Goal: Task Accomplishment & Management: Complete application form

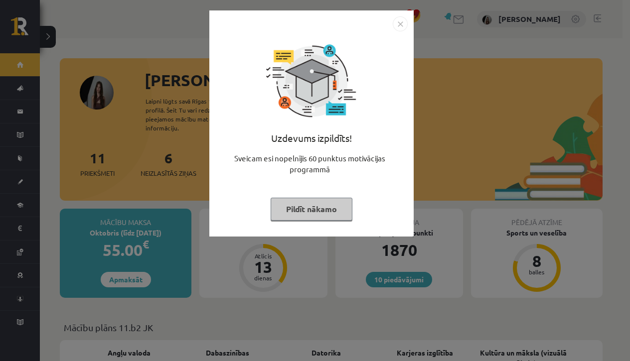
click at [399, 28] on img "Close" at bounding box center [400, 23] width 15 height 15
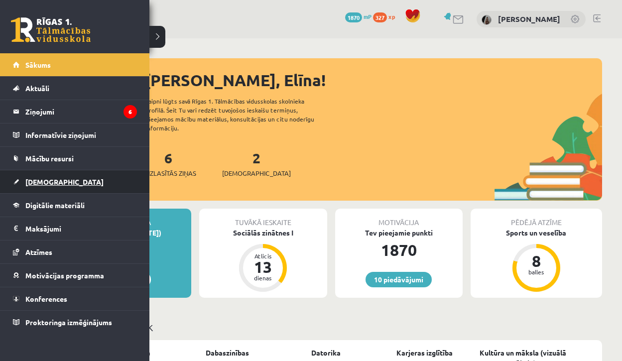
click at [26, 180] on span "[DEMOGRAPHIC_DATA]" at bounding box center [64, 181] width 78 height 9
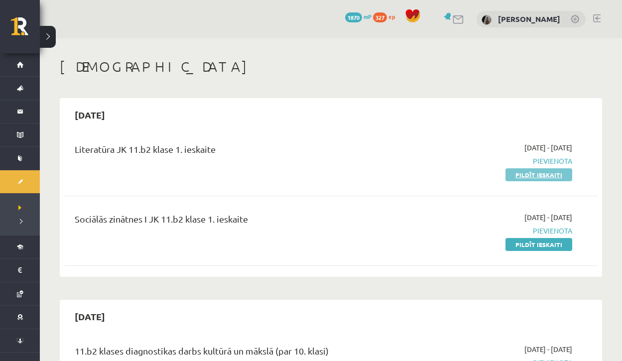
click at [532, 174] on link "Pildīt ieskaiti" at bounding box center [539, 174] width 67 height 13
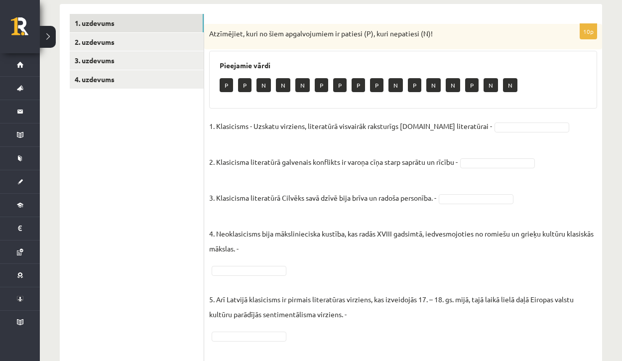
scroll to position [156, 0]
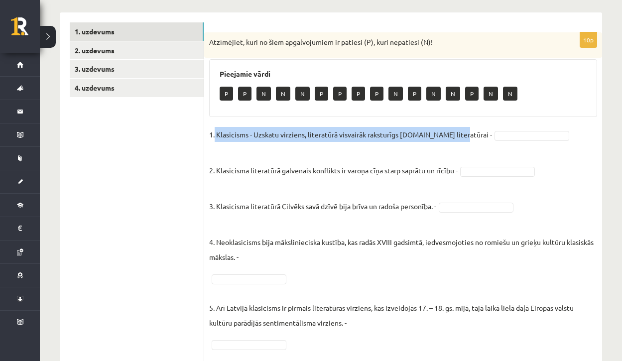
drag, startPoint x: 215, startPoint y: 132, endPoint x: 454, endPoint y: 133, distance: 239.1
click at [454, 133] on p "1. Klasicisms - Uzskatu virziens, literatūrā visvairāk raksturīgs [DOMAIN_NAME]…" at bounding box center [350, 134] width 283 height 15
copy p "Klasicisms - Uzskatu virziens, literatūrā visvairāk raksturīgs [DOMAIN_NAME] li…"
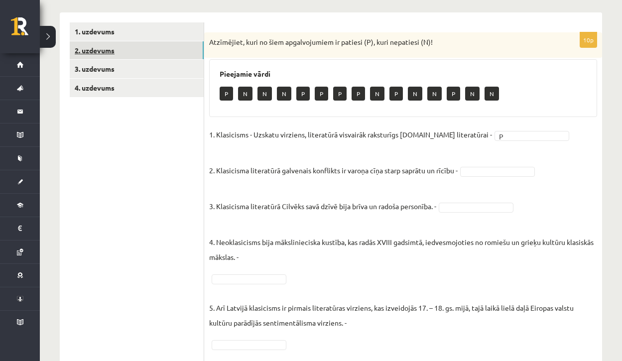
click at [136, 50] on link "2. uzdevums" at bounding box center [137, 50] width 134 height 18
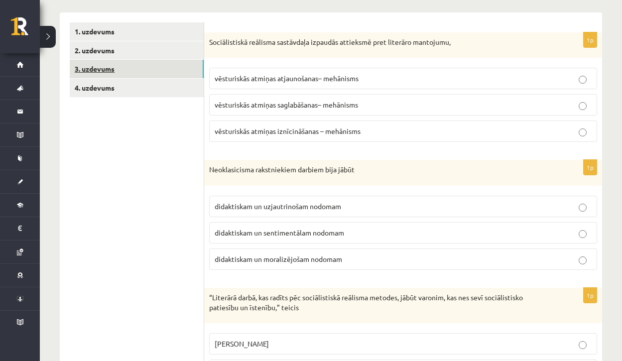
click at [134, 67] on link "3. uzdevums" at bounding box center [137, 69] width 134 height 18
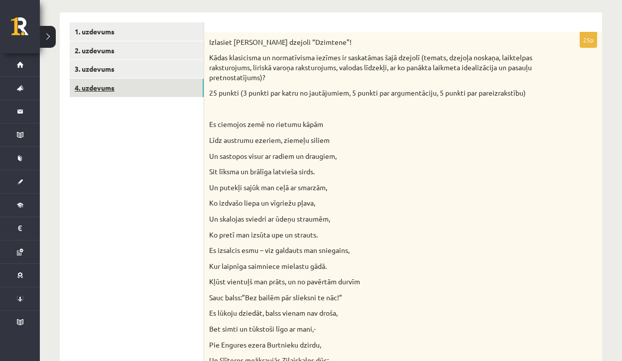
click at [133, 87] on link "4. uzdevums" at bounding box center [137, 88] width 134 height 18
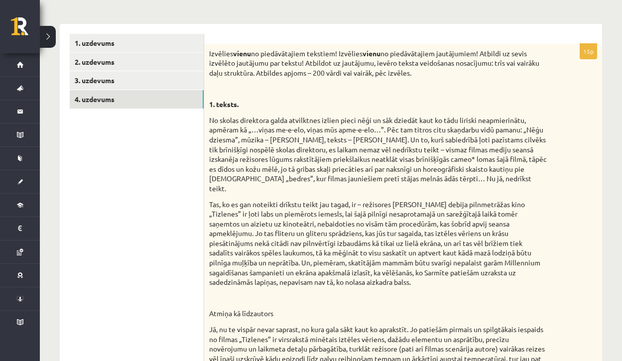
scroll to position [131, 0]
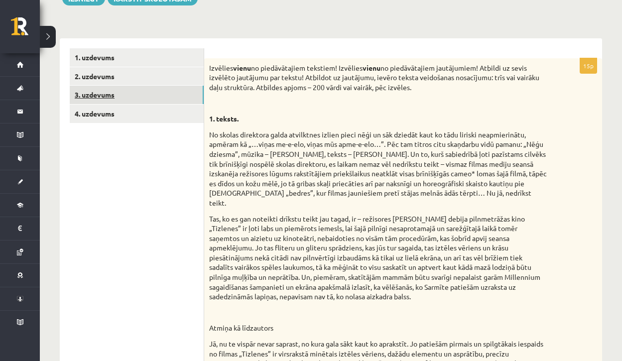
click at [149, 99] on link "3. uzdevums" at bounding box center [137, 95] width 134 height 18
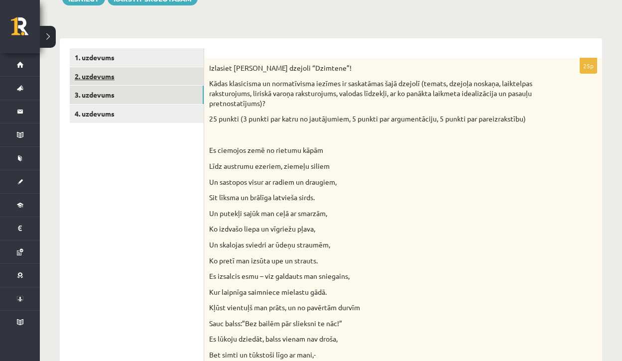
click at [139, 81] on link "2. uzdevums" at bounding box center [137, 76] width 134 height 18
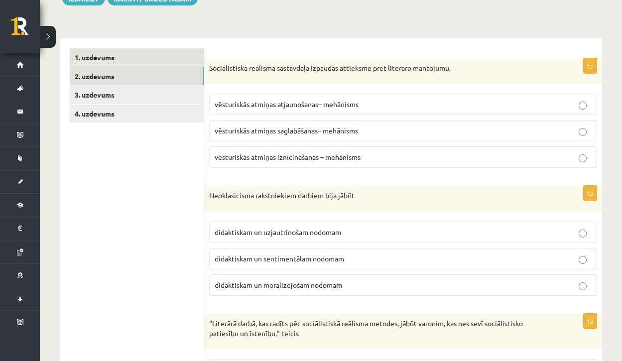
click at [128, 65] on link "1. uzdevums" at bounding box center [137, 57] width 134 height 18
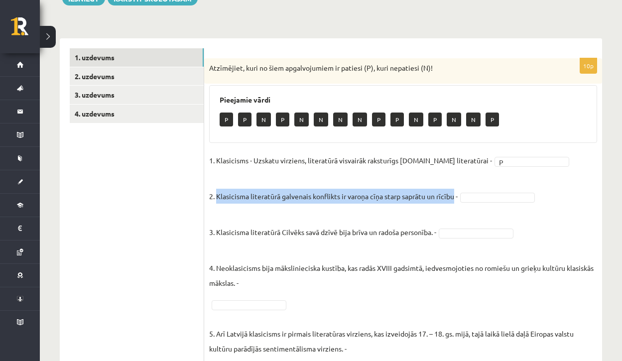
drag, startPoint x: 217, startPoint y: 195, endPoint x: 456, endPoint y: 197, distance: 239.1
click at [456, 197] on p "2. Klasicisma literatūrā galvenais konflikts ir varoņa cīņa starp saprātu un rī…" at bounding box center [333, 189] width 249 height 30
copy p "Klasicisma literatūrā galvenais konflikts ir [PERSON_NAME] starp saprātu un rīc…"
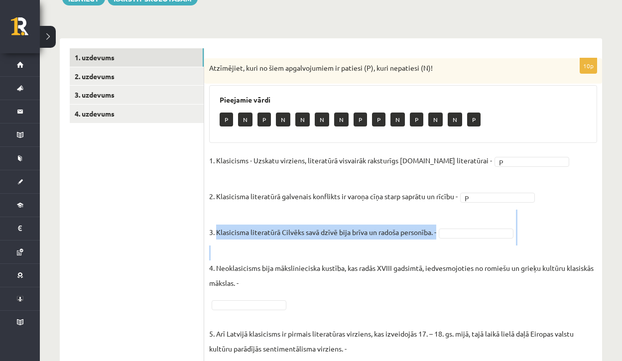
drag, startPoint x: 216, startPoint y: 231, endPoint x: 411, endPoint y: 239, distance: 195.9
copy fieldset "Klasicisma literatūrā Cilvēks savā dzīvē bija brīva un radoša personība. -"
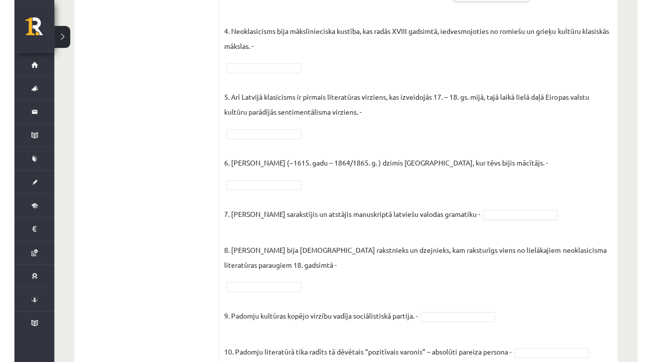
scroll to position [365, 0]
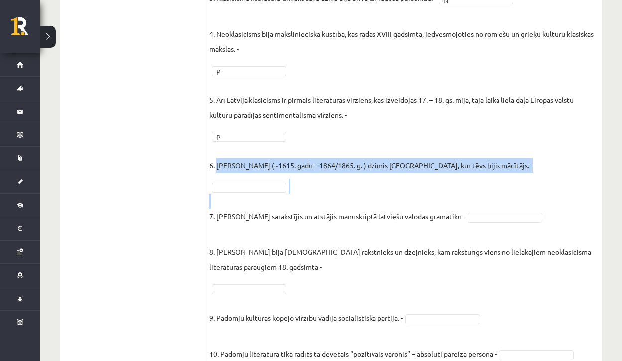
drag, startPoint x: 216, startPoint y: 166, endPoint x: 431, endPoint y: 171, distance: 215.7
click at [431, 171] on p "6. [PERSON_NAME] (~1615. gadu – 1864/1865. g. ) dzimis [GEOGRAPHIC_DATA], kur t…" at bounding box center [371, 158] width 324 height 30
copy p "[PERSON_NAME] (~1615. gadu – 1864/1865. g. ) dzimis [GEOGRAPHIC_DATA], kur tēvs…"
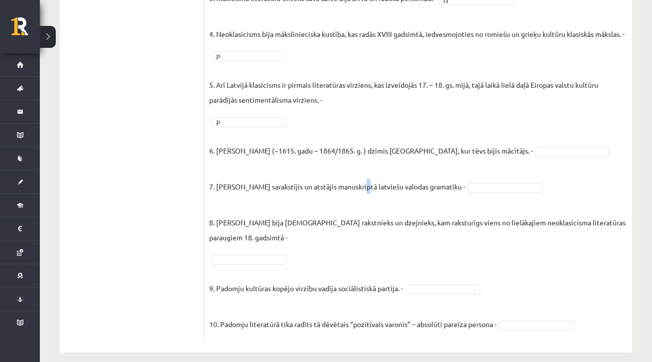
click at [354, 194] on p "7. [PERSON_NAME] sarakstījis un atstājis manuskriptā latviešu valodas gramatiku…" at bounding box center [337, 179] width 256 height 30
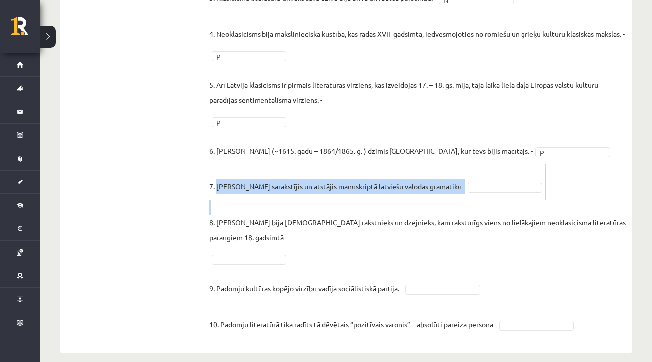
drag, startPoint x: 217, startPoint y: 201, endPoint x: 445, endPoint y: 211, distance: 228.4
click at [445, 211] on fieldset "1. Klasicisms - Uzskatu virziens, literatūrā visvairāk raksturīgs [DOMAIN_NAME]…" at bounding box center [418, 128] width 418 height 418
copy fieldset "[PERSON_NAME] sarakstījis un atstājis manuskriptā latviešu valodas gramatiku -"
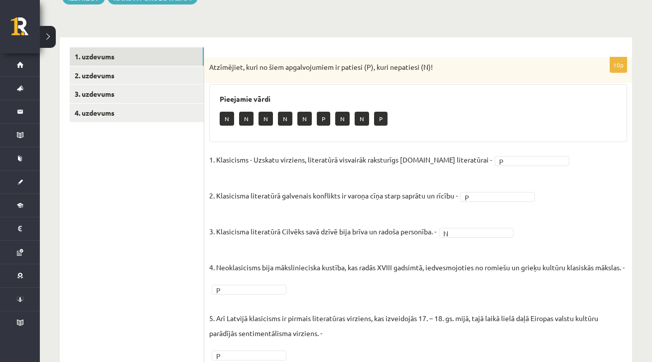
scroll to position [390, 0]
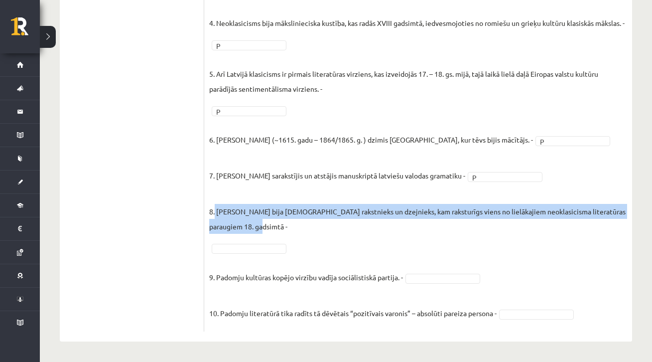
drag, startPoint x: 215, startPoint y: 210, endPoint x: 249, endPoint y: 232, distance: 39.9
click at [249, 232] on p "8. [PERSON_NAME] bija [DEMOGRAPHIC_DATA] rakstnieks un dzejnieks, kam raksturīg…" at bounding box center [418, 211] width 418 height 45
copy p "[PERSON_NAME] bija [DEMOGRAPHIC_DATA] rakstnieks un dzejnieks, kam raksturīgs v…"
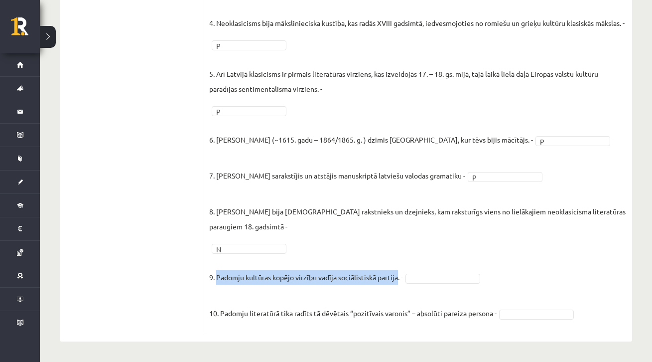
drag, startPoint x: 216, startPoint y: 276, endPoint x: 399, endPoint y: 273, distance: 182.8
click at [399, 274] on p "9. Padomju kultūras kopējo virzību vadīja sociālistiskā partija. -" at bounding box center [306, 270] width 194 height 30
copy p "Padomju kultūras kopējo virzību vadīja sociālistiskā partija"
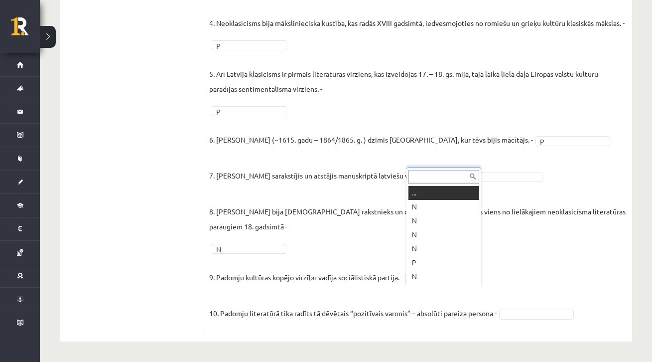
scroll to position [12, 0]
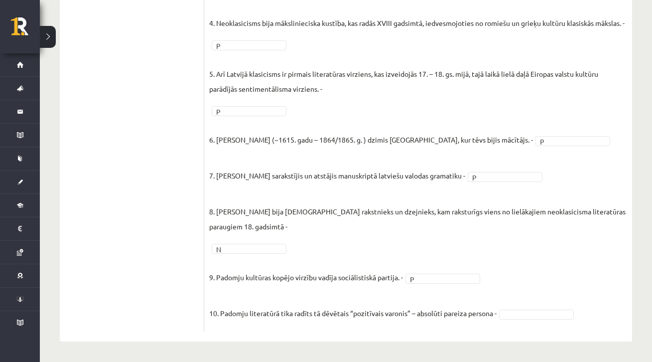
click at [537, 308] on fieldset "1. Klasicisms - Uzskatu virziens, literatūrā visvairāk raksturīgs [DOMAIN_NAME]…" at bounding box center [418, 117] width 418 height 418
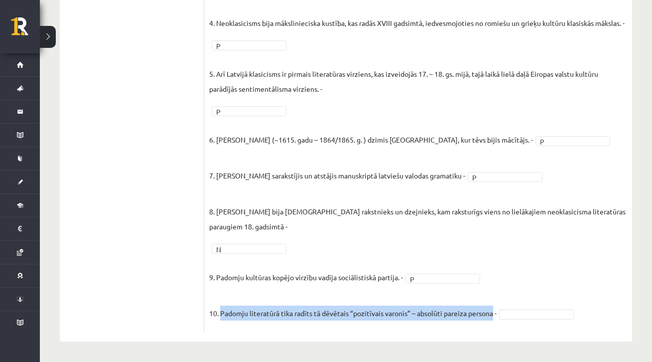
drag, startPoint x: 222, startPoint y: 311, endPoint x: 490, endPoint y: 309, distance: 268.5
click at [494, 312] on p "10. Padomju literatūrā tika radīts tā dēvētais “pozitīvais varonis” – absolūti …" at bounding box center [352, 305] width 287 height 30
copy p "Padomju literatūrā tika radīts tā dēvētais “pozitīvais varonis” – absolūti pare…"
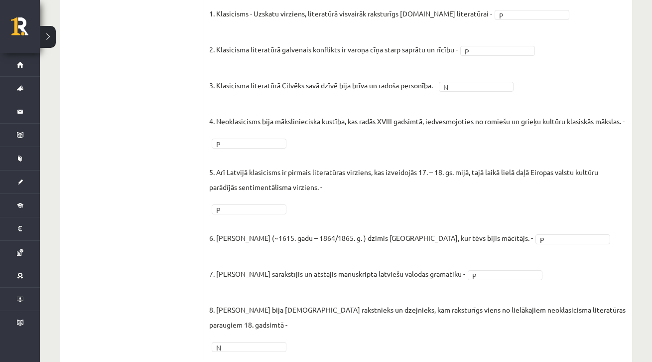
scroll to position [123, 0]
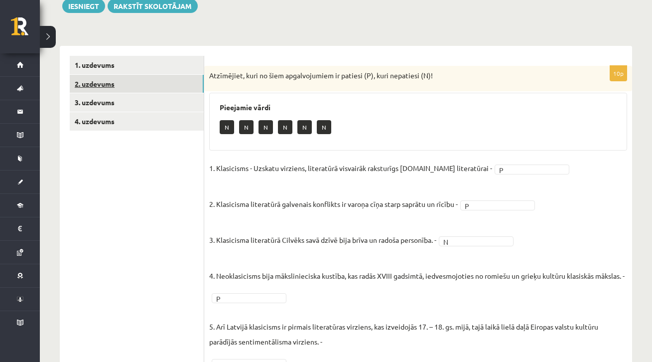
click at [172, 80] on link "2. uzdevums" at bounding box center [137, 84] width 134 height 18
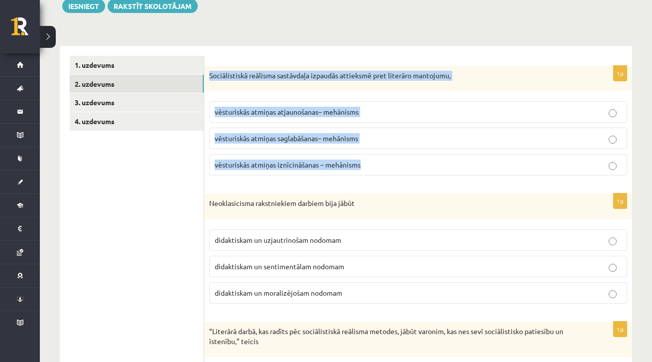
drag, startPoint x: 209, startPoint y: 75, endPoint x: 404, endPoint y: 172, distance: 218.5
click at [404, 172] on div "1p Sociālistiskā reālisma sastāvdaļa izpaudās attieksmē pret literāro mantojumu…" at bounding box center [418, 125] width 428 height 118
copy div "Sociālistiskā reālisma sastāvdaļa izpaudās attieksmē pret literāro mantojumu, v…"
click at [372, 161] on p "vēsturiskās atmiņas iznīcināšanas – mehānisms" at bounding box center [418, 164] width 407 height 10
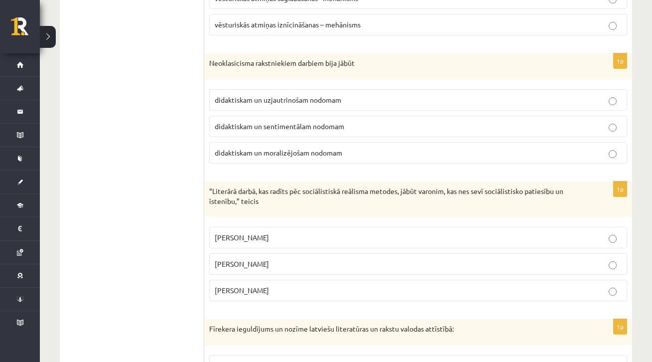
scroll to position [275, 0]
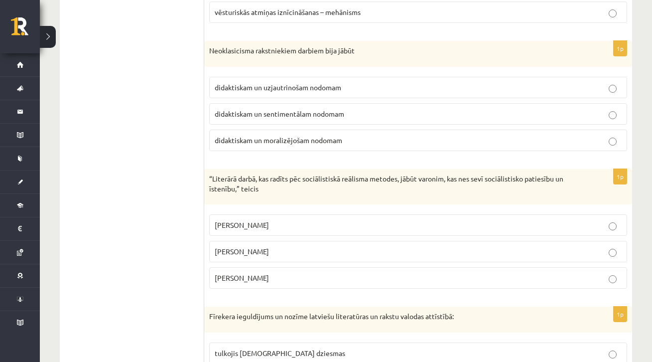
click at [250, 117] on span "didaktiskam un sentimentālam nodomam" at bounding box center [280, 113] width 130 height 9
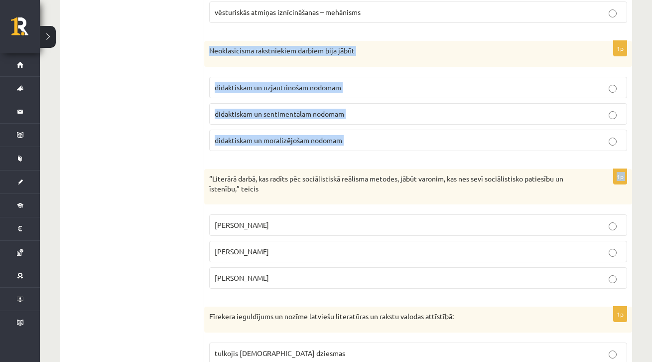
drag, startPoint x: 209, startPoint y: 51, endPoint x: 369, endPoint y: 159, distance: 193.0
copy form "Neoklasicisma rakstniekiem darbiem bija jābūt didaktiskam un uzjautrinošam nodo…"
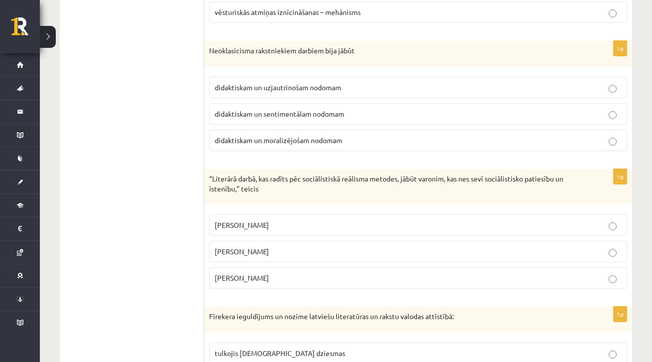
click at [348, 147] on label "didaktiskam un moralizējošam nodomam" at bounding box center [418, 140] width 418 height 21
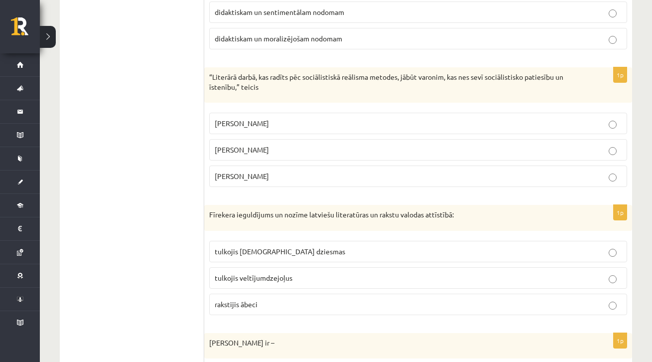
scroll to position [384, 0]
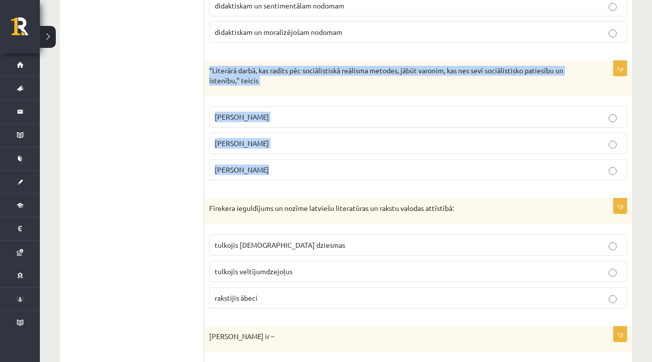
drag, startPoint x: 207, startPoint y: 66, endPoint x: 279, endPoint y: 169, distance: 125.9
click at [279, 169] on div "1p “Literārā darbā, kas radīts pēc sociālistiskā reālisma metodes, jābūt varoni…" at bounding box center [418, 125] width 428 height 128
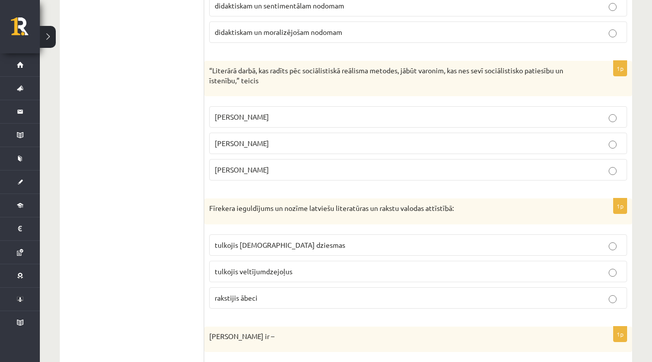
click at [289, 138] on p "[PERSON_NAME]" at bounding box center [418, 143] width 407 height 10
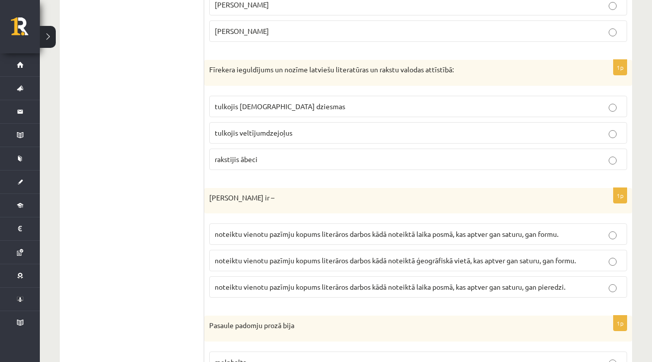
scroll to position [524, 0]
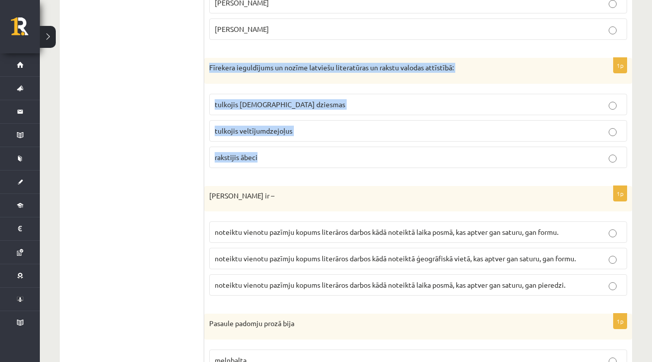
drag, startPoint x: 208, startPoint y: 66, endPoint x: 283, endPoint y: 163, distance: 122.5
click at [283, 163] on div "1p Fīrekera ieguldījums un nozīme latviešu literatūras un rakstu valodas attīst…" at bounding box center [418, 117] width 428 height 118
click at [281, 99] on p "tulkojis [DEMOGRAPHIC_DATA] dziesmas" at bounding box center [418, 104] width 407 height 10
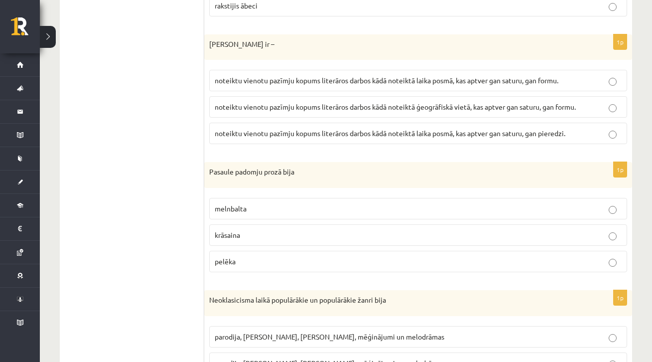
scroll to position [677, 0]
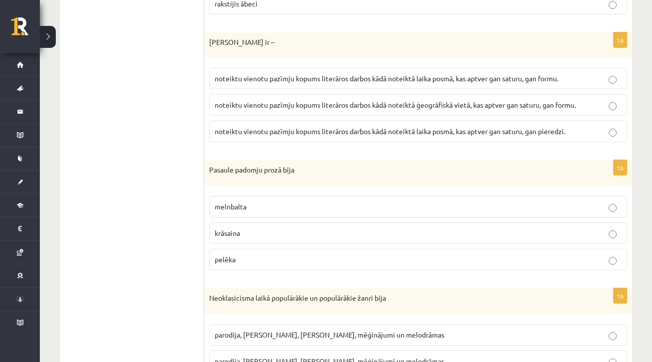
click at [273, 80] on span "noteiktu vienotu pazīmju kopums literāros darbos kādā noteiktā laika posmā, kas…" at bounding box center [387, 78] width 344 height 9
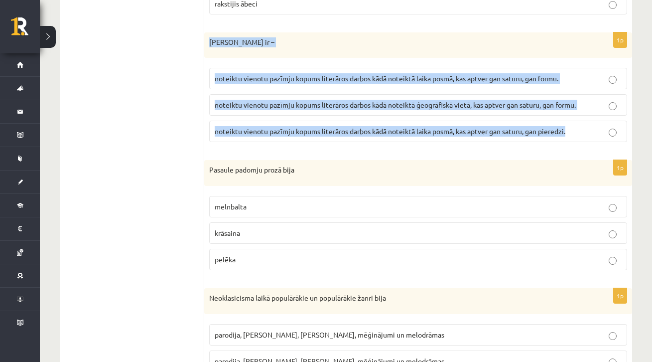
drag, startPoint x: 208, startPoint y: 41, endPoint x: 523, endPoint y: 132, distance: 327.7
click at [523, 135] on div "1p Literārs virziens ir – noteiktu vienotu pazīmju kopums literāros darbos kādā…" at bounding box center [418, 91] width 428 height 118
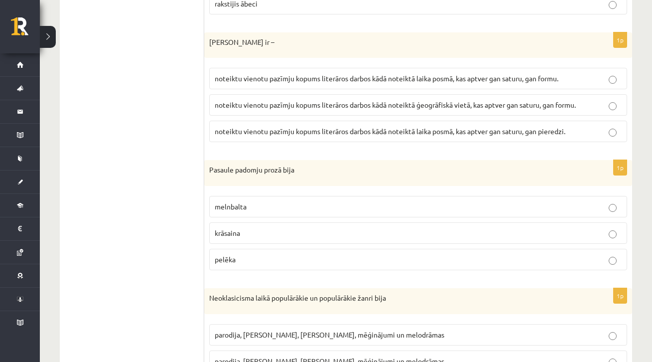
click at [458, 153] on form "1p Sociālistiskā reālisma sastāvdaļa izpaudās attieksmē pret literāro mantojumu…" at bounding box center [418, 150] width 408 height 1298
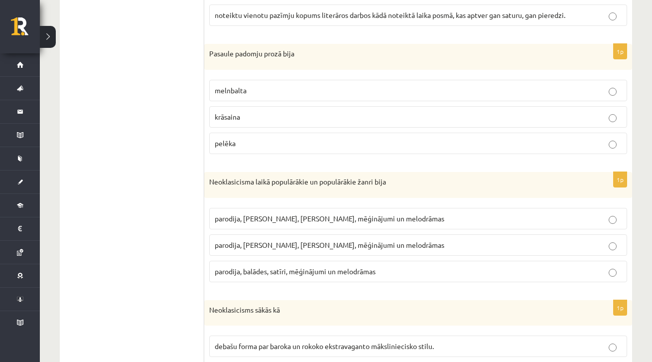
scroll to position [797, 0]
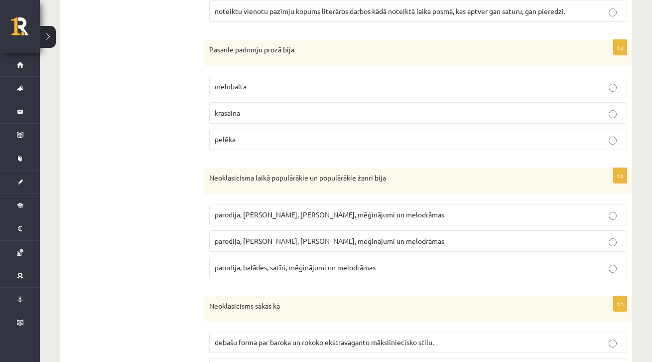
click at [253, 82] on p "melnbalta" at bounding box center [418, 86] width 407 height 10
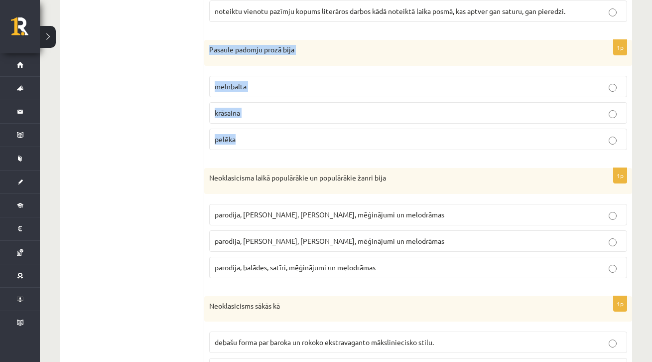
drag, startPoint x: 207, startPoint y: 48, endPoint x: 251, endPoint y: 153, distance: 114.3
click at [251, 153] on div "1p Pasaule padomju prozā bija [GEOGRAPHIC_DATA] krāsaina [GEOGRAPHIC_DATA]" at bounding box center [418, 99] width 428 height 118
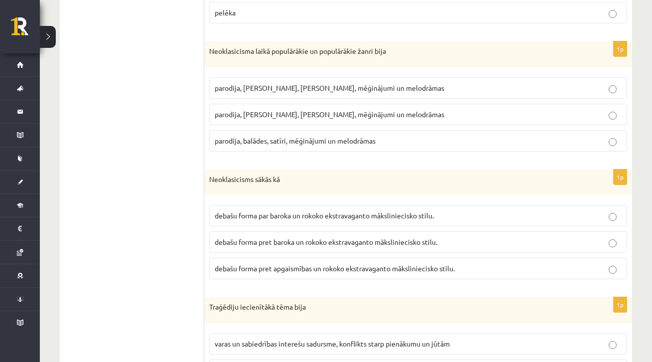
scroll to position [929, 0]
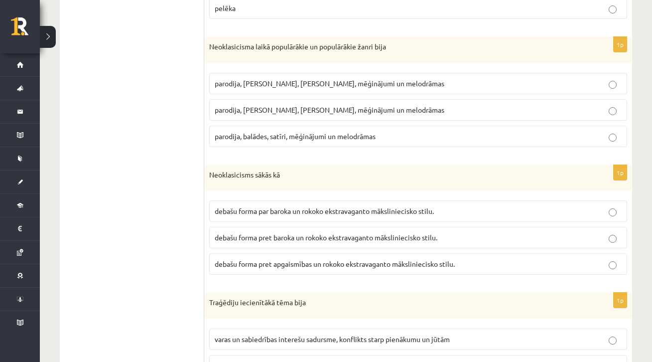
click at [243, 82] on span "parodija, [PERSON_NAME], [PERSON_NAME], mēģinājumi un melodrāmas" at bounding box center [330, 83] width 230 height 9
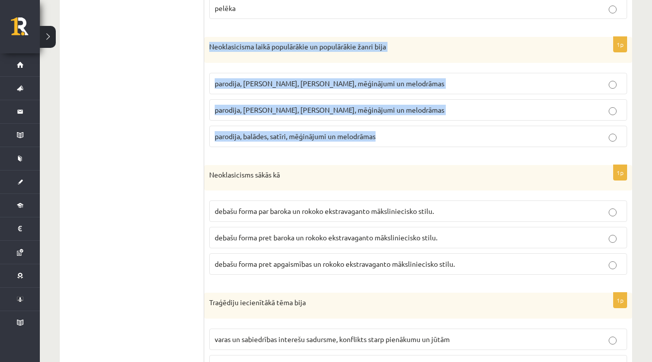
drag, startPoint x: 209, startPoint y: 43, endPoint x: 366, endPoint y: 147, distance: 188.3
click at [366, 147] on div "1p Neoklasicisma laikā populārākie un populārākie žanri bija parodija, [PERSON_…" at bounding box center [418, 96] width 428 height 118
click at [364, 147] on fieldset "parodija, [PERSON_NAME], [PERSON_NAME], mēģinājumi un melodrāmas parodija, odas…" at bounding box center [418, 109] width 418 height 82
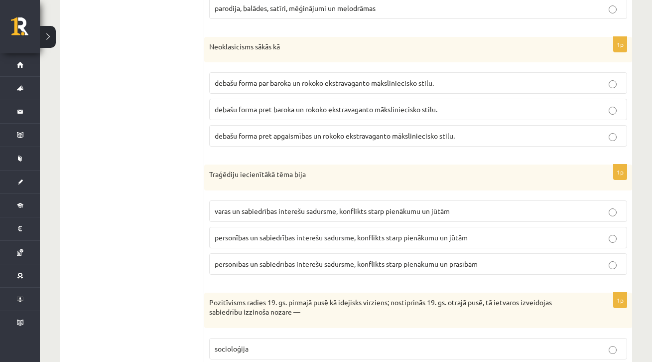
scroll to position [1059, 0]
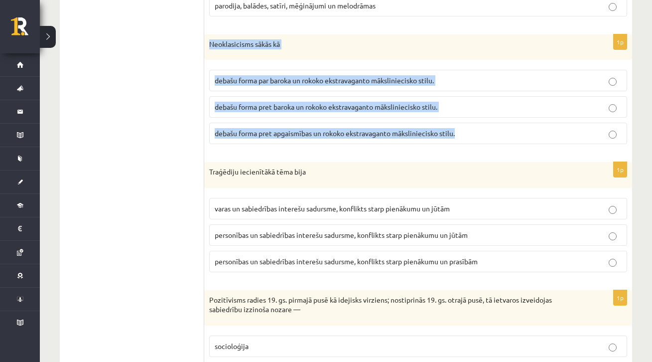
drag, startPoint x: 207, startPoint y: 40, endPoint x: 453, endPoint y: 137, distance: 264.7
click at [453, 137] on div "1p Neoklasicisms sākās kā debašu forma par baroka un rokoko ekstravaganto māksl…" at bounding box center [418, 93] width 428 height 118
click at [287, 106] on span "debašu forma pret baroka un rokoko ekstravaganto māksliniecisko stilu." at bounding box center [326, 106] width 223 height 9
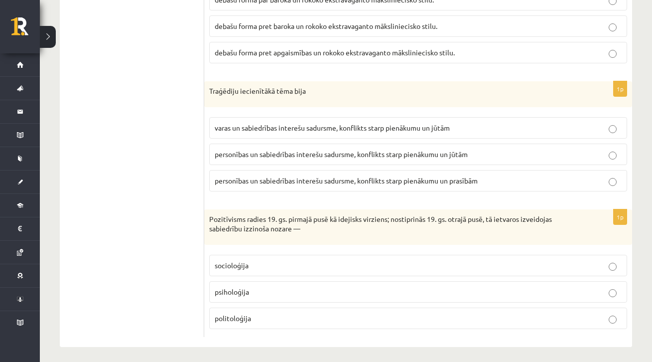
scroll to position [1142, 0]
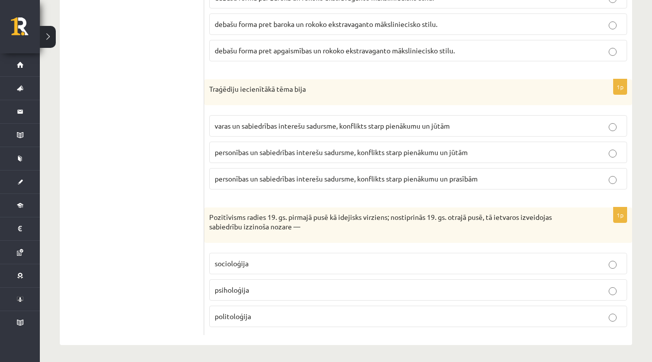
click at [238, 154] on p "personības un sabiedrības interešu sadursme, konflikts starp pienākumu un jūtām" at bounding box center [418, 152] width 407 height 10
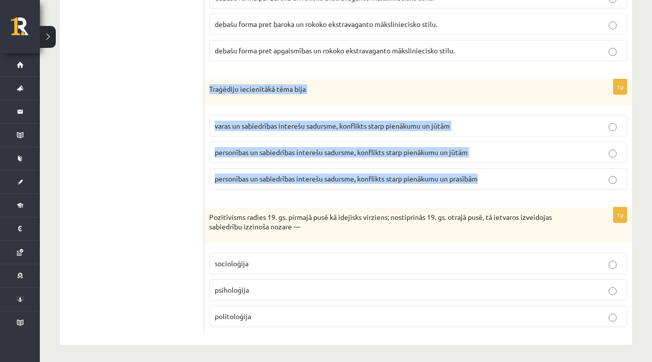
drag, startPoint x: 205, startPoint y: 85, endPoint x: 443, endPoint y: 183, distance: 258.0
click at [443, 183] on div "1p Traģēdiju iecienītākā tēma bija varas un sabiedrības interešu sadursme, konf…" at bounding box center [418, 138] width 428 height 118
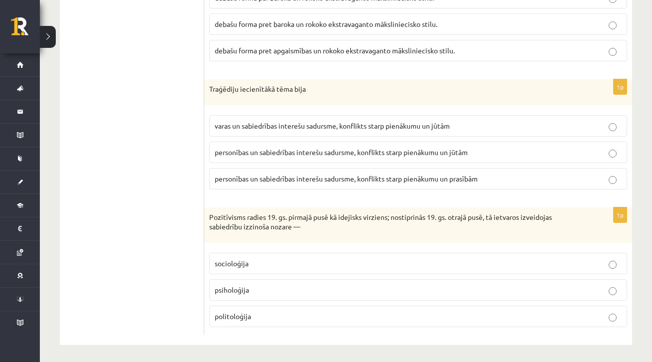
click at [263, 265] on label "socioloģija" at bounding box center [418, 263] width 418 height 21
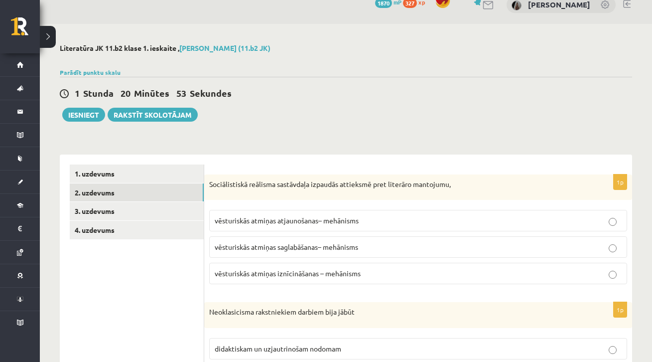
scroll to position [0, 0]
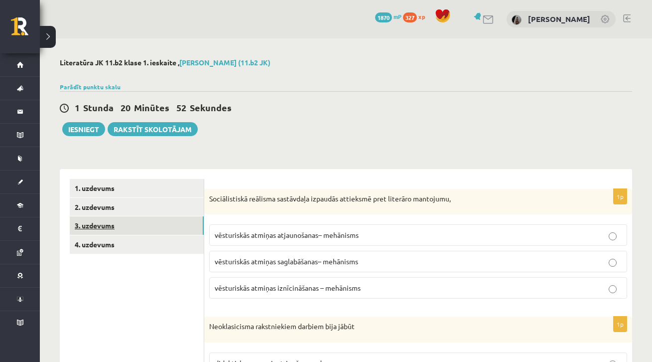
click at [161, 227] on link "3. uzdevums" at bounding box center [137, 225] width 134 height 18
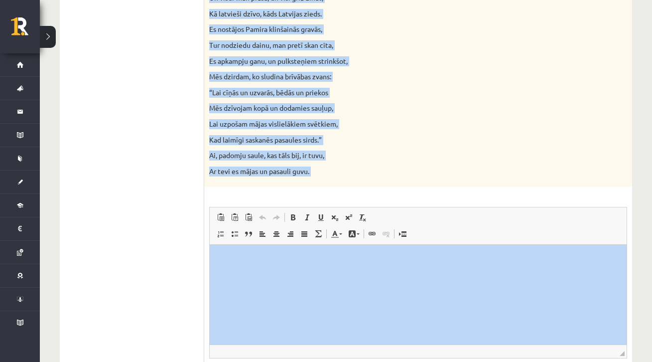
scroll to position [1024, 0]
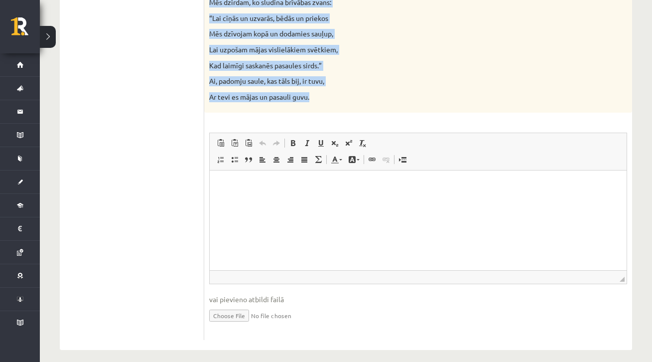
drag, startPoint x: 207, startPoint y: 51, endPoint x: 346, endPoint y: 94, distance: 144.8
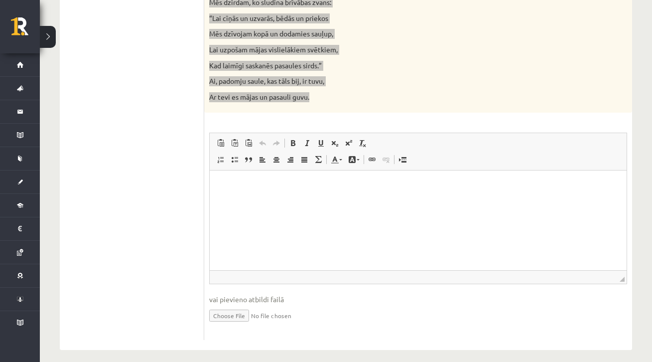
click at [518, 178] on html at bounding box center [418, 185] width 417 height 30
click at [526, 142] on span "Paste Keyboard shortcut Command+V Paste as plain text Keyboard shortcut Command…" at bounding box center [418, 144] width 409 height 16
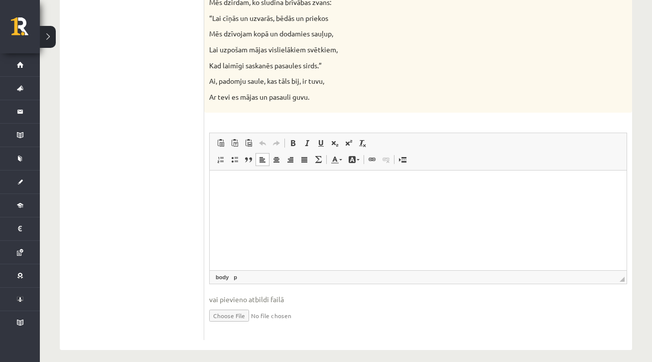
click at [323, 201] on html at bounding box center [418, 185] width 417 height 30
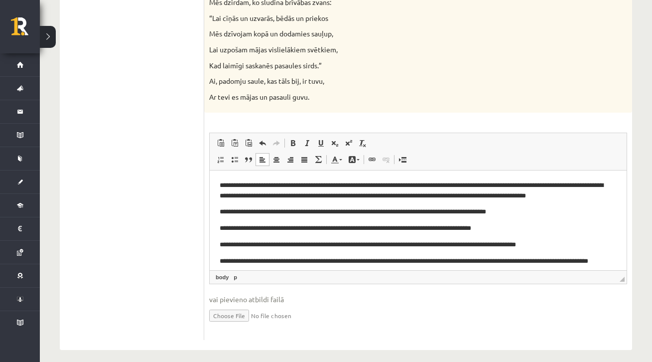
scroll to position [4, 0]
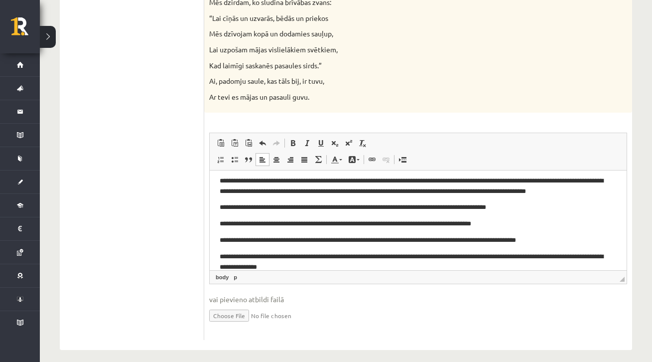
click at [492, 256] on p "**********" at bounding box center [415, 262] width 390 height 20
click at [350, 266] on p "**********" at bounding box center [415, 262] width 390 height 20
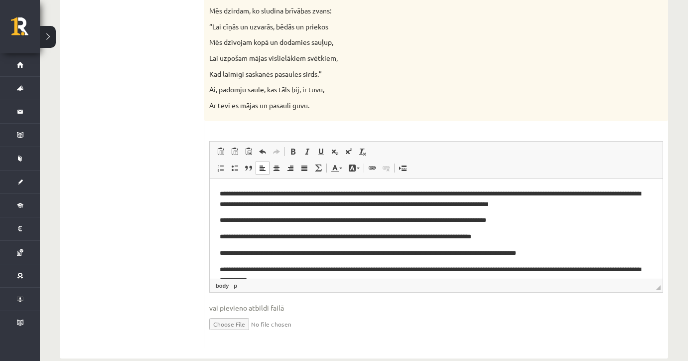
scroll to position [42, 0]
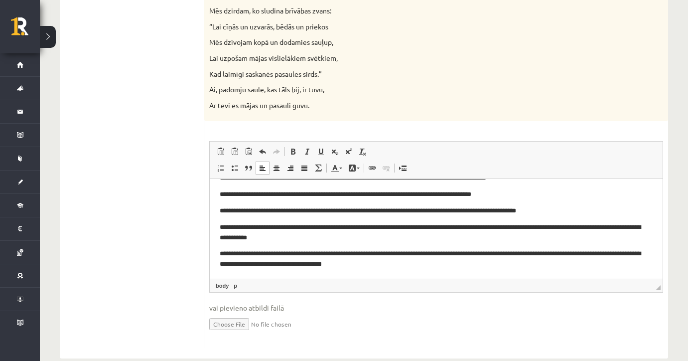
drag, startPoint x: 872, startPoint y: 437, endPoint x: 870, endPoint y: 447, distance: 10.3
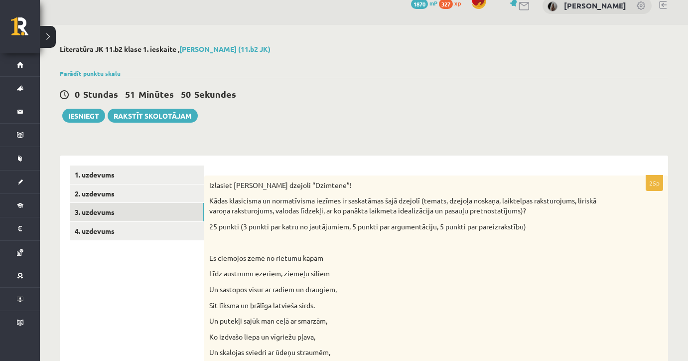
scroll to position [15, 0]
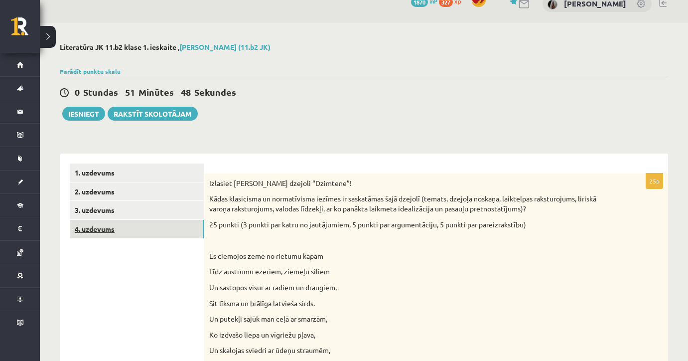
click at [133, 228] on link "4. uzdevums" at bounding box center [137, 229] width 134 height 18
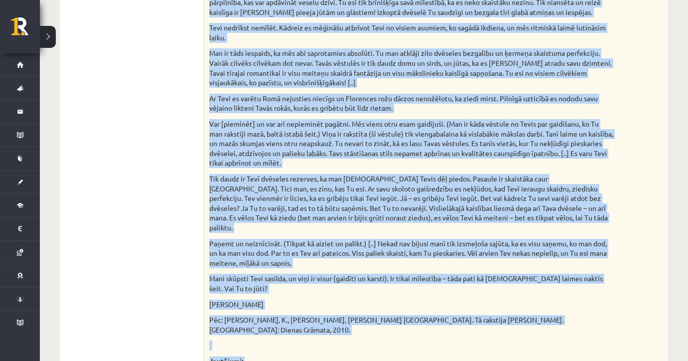
scroll to position [813, 0]
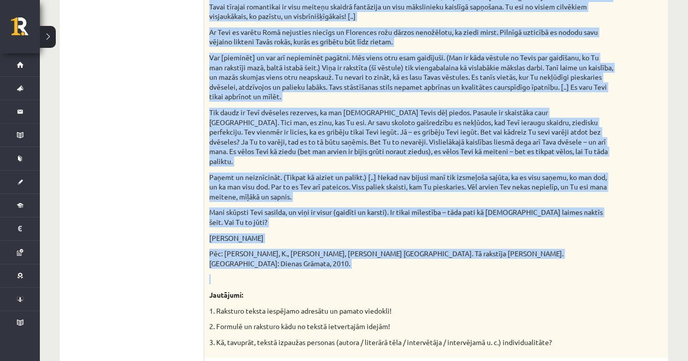
drag, startPoint x: 209, startPoint y: 15, endPoint x: 626, endPoint y: 227, distance: 467.4
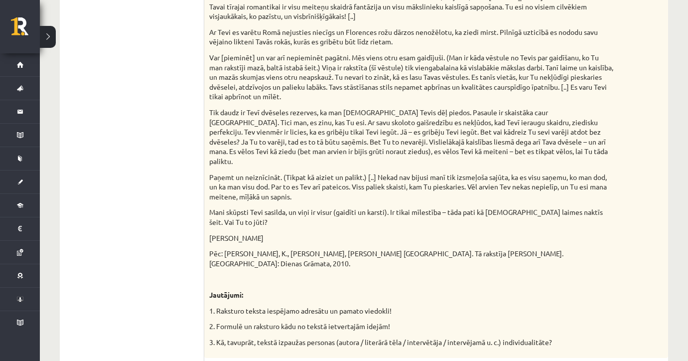
click at [454, 290] on p "Jautājumi:" at bounding box center [411, 295] width 404 height 10
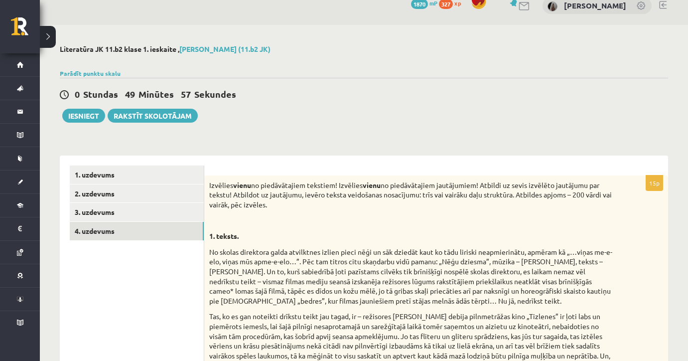
scroll to position [0, 0]
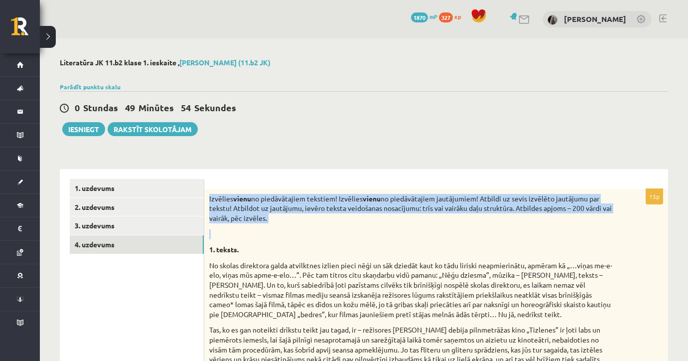
drag, startPoint x: 208, startPoint y: 198, endPoint x: 282, endPoint y: 233, distance: 82.0
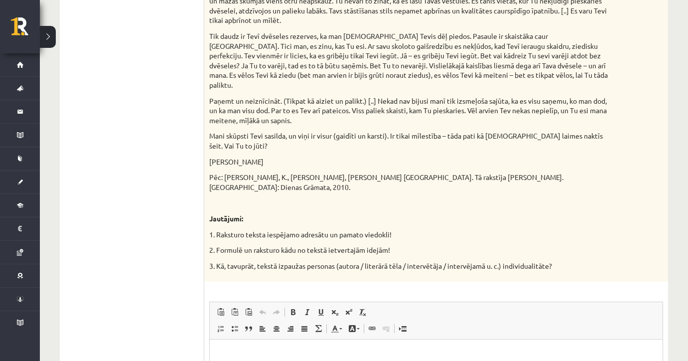
scroll to position [887, 0]
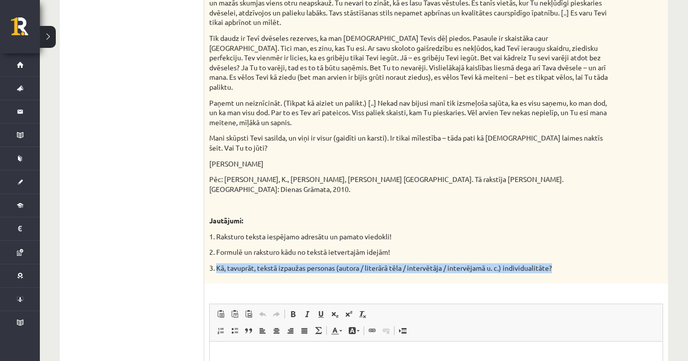
drag, startPoint x: 217, startPoint y: 223, endPoint x: 490, endPoint y: 233, distance: 273.2
click at [606, 263] on p "3. Kā, tavuprāt, tekstā izpaužas personas (autora / literārā tēla / intervētāja…" at bounding box center [411, 268] width 404 height 10
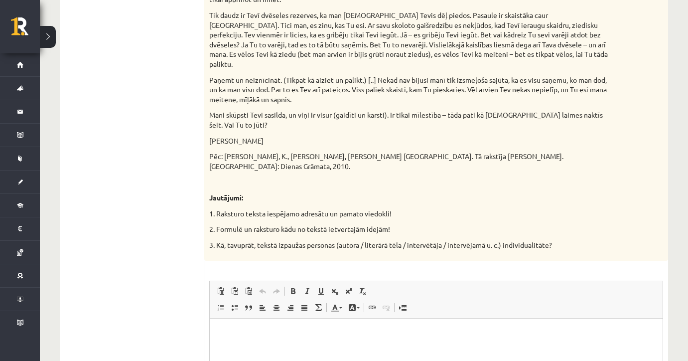
scroll to position [912, 0]
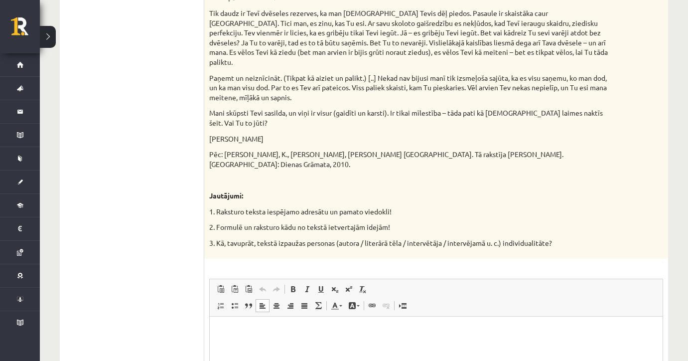
click at [277, 341] on html at bounding box center [436, 331] width 453 height 30
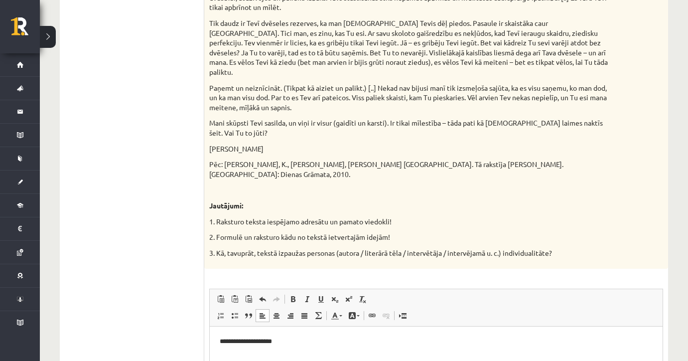
scroll to position [916, 0]
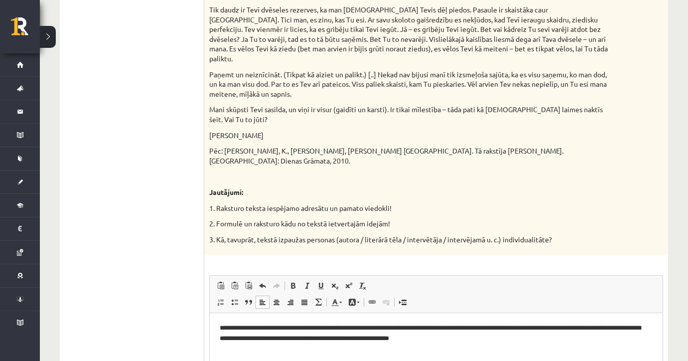
click at [385, 339] on p "**********" at bounding box center [436, 333] width 433 height 20
click at [455, 339] on p "**********" at bounding box center [436, 333] width 433 height 20
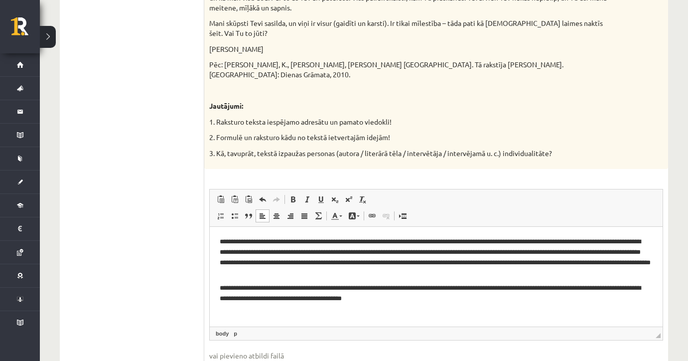
scroll to position [1025, 0]
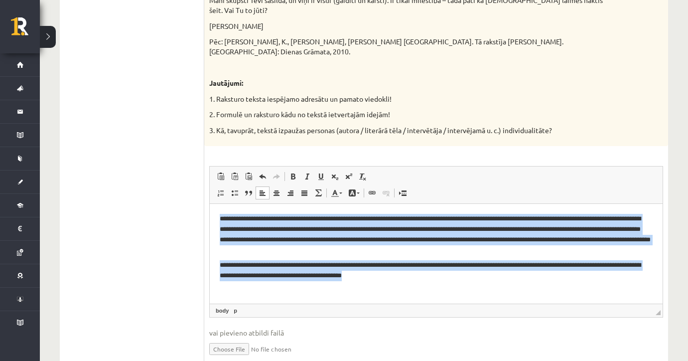
drag, startPoint x: 220, startPoint y: 217, endPoint x: 400, endPoint y: 275, distance: 189.7
click at [400, 275] on body "**********" at bounding box center [436, 247] width 433 height 66
click at [398, 273] on p "**********" at bounding box center [436, 270] width 433 height 20
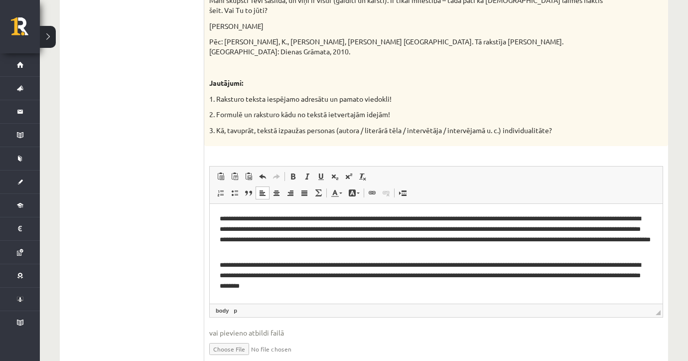
click at [316, 283] on p "**********" at bounding box center [436, 275] width 433 height 30
click at [348, 286] on p "**********" at bounding box center [436, 275] width 433 height 30
drag, startPoint x: 301, startPoint y: 283, endPoint x: 550, endPoint y: 495, distance: 327.6
click at [301, 283] on p "**********" at bounding box center [436, 275] width 433 height 30
click at [342, 287] on p "**********" at bounding box center [436, 275] width 433 height 30
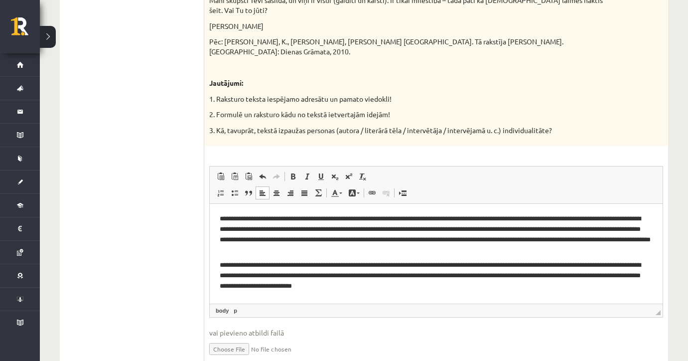
click at [398, 285] on p "**********" at bounding box center [436, 275] width 433 height 30
click at [487, 275] on p "**********" at bounding box center [436, 275] width 433 height 30
click at [543, 274] on p "**********" at bounding box center [436, 275] width 433 height 30
click at [546, 274] on p "**********" at bounding box center [436, 275] width 433 height 30
click at [325, 285] on p "**********" at bounding box center [436, 275] width 433 height 30
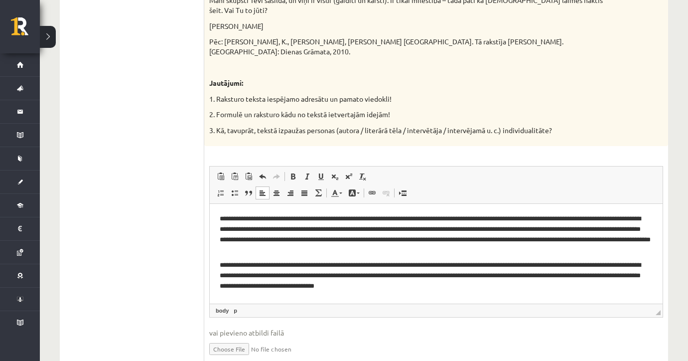
click at [360, 283] on p "**********" at bounding box center [436, 275] width 433 height 30
click at [428, 285] on p "**********" at bounding box center [436, 275] width 433 height 30
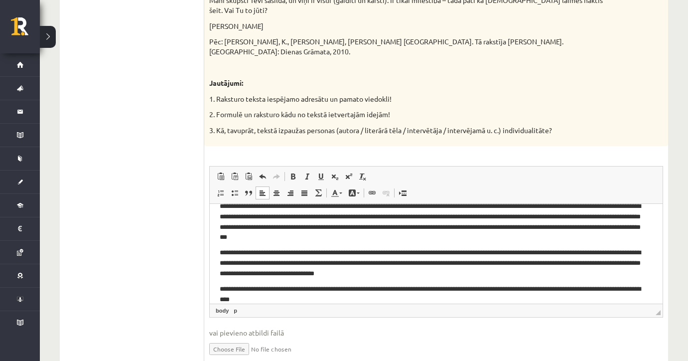
scroll to position [13, 0]
drag, startPoint x: 663, startPoint y: 232, endPoint x: 665, endPoint y: 246, distance: 14.1
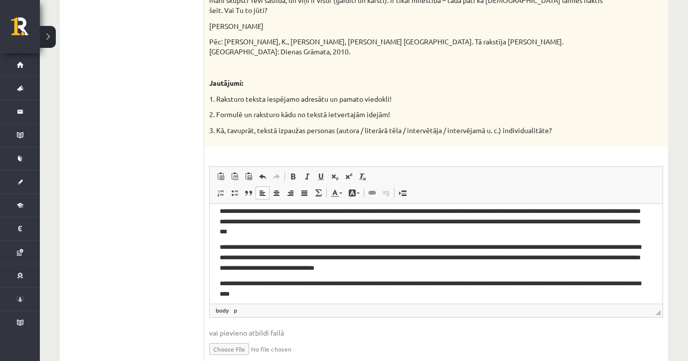
scroll to position [23, 0]
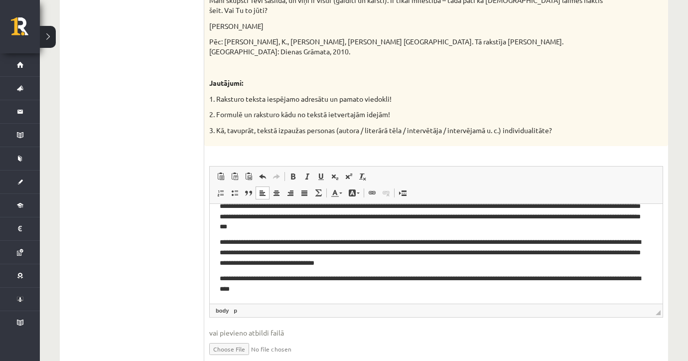
click at [235, 240] on p "**********" at bounding box center [432, 252] width 425 height 30
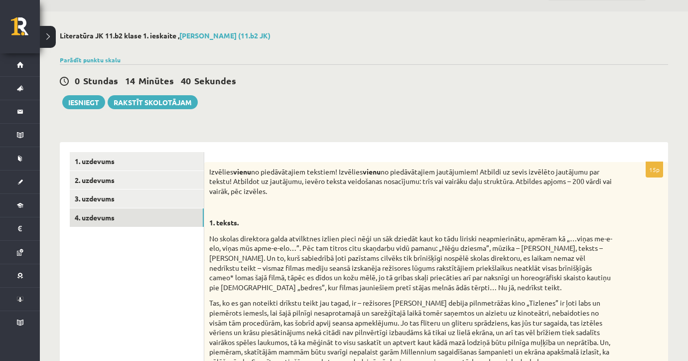
scroll to position [25, 0]
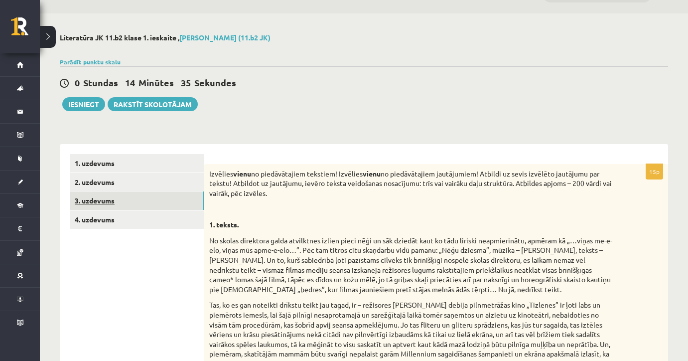
click at [131, 193] on link "3. uzdevums" at bounding box center [137, 200] width 134 height 18
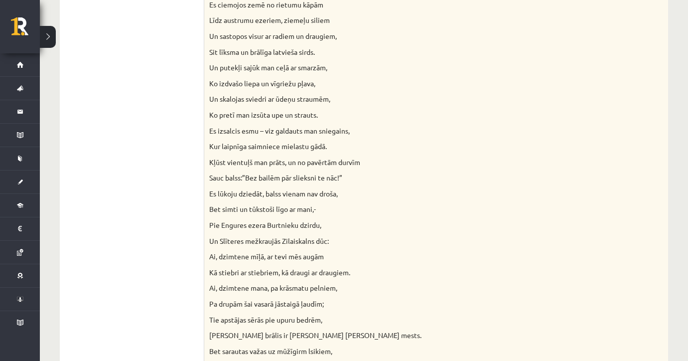
scroll to position [0, 0]
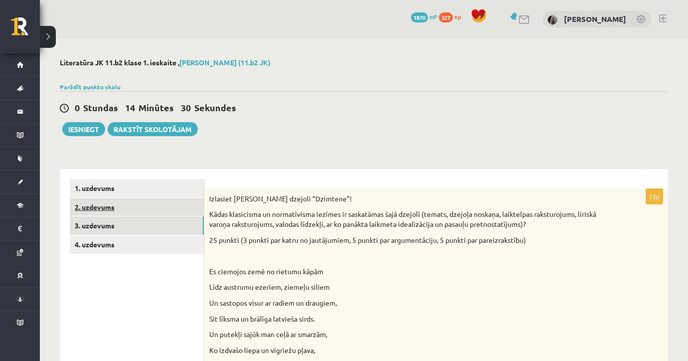
click at [197, 205] on link "2. uzdevums" at bounding box center [137, 207] width 134 height 18
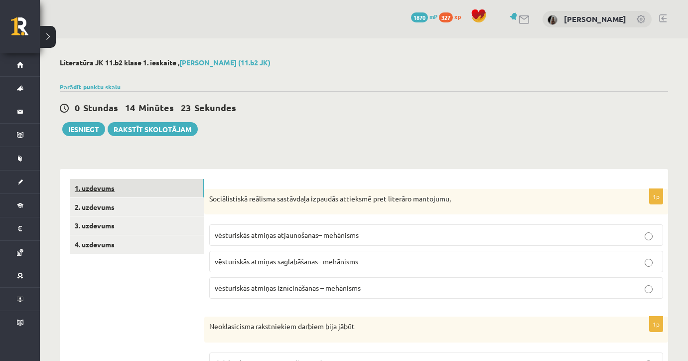
click at [145, 194] on link "1. uzdevums" at bounding box center [137, 188] width 134 height 18
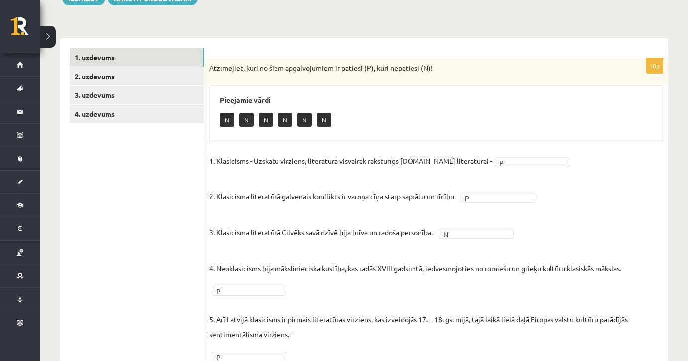
scroll to position [64, 0]
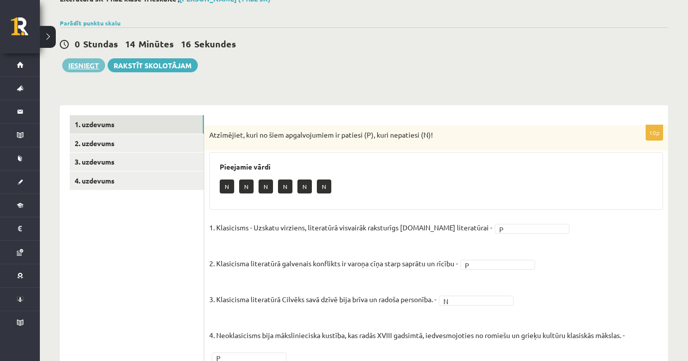
click at [84, 71] on button "Iesniegt" at bounding box center [83, 65] width 43 height 14
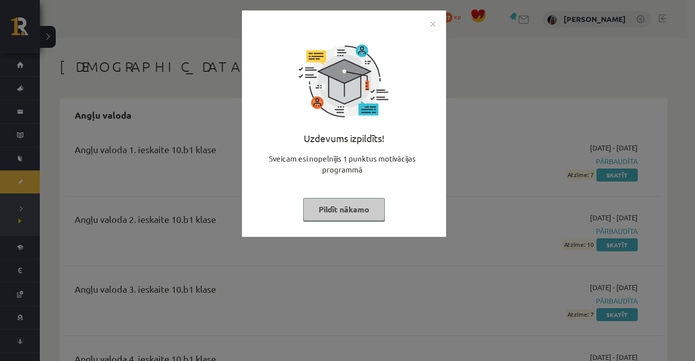
click at [435, 24] on img "Close" at bounding box center [432, 23] width 15 height 15
